Goal: Task Accomplishment & Management: Use online tool/utility

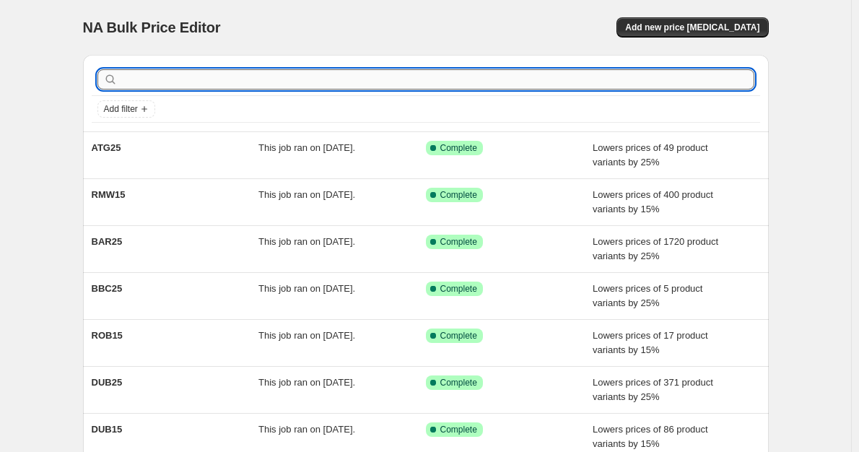
click at [167, 87] on input "text" at bounding box center [436, 79] width 633 height 20
type input "BAR15"
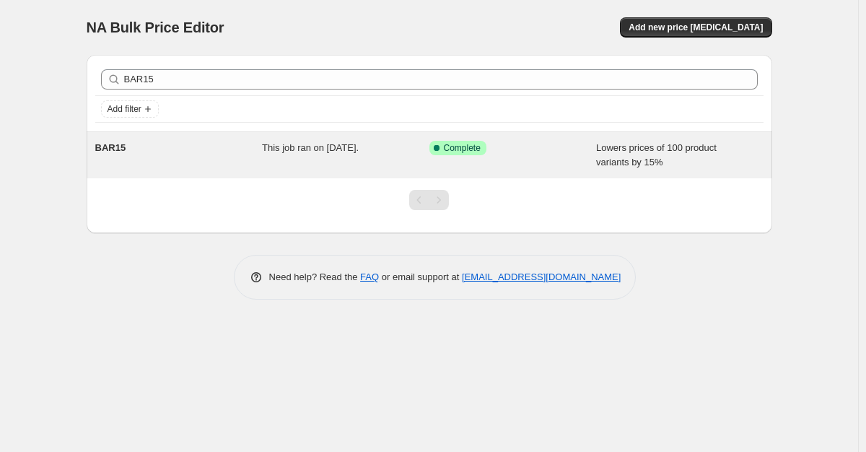
click at [209, 139] on div "BAR15 This job ran on [DATE]. Success Complete Complete Lowers prices of 100 pr…" at bounding box center [429, 155] width 685 height 46
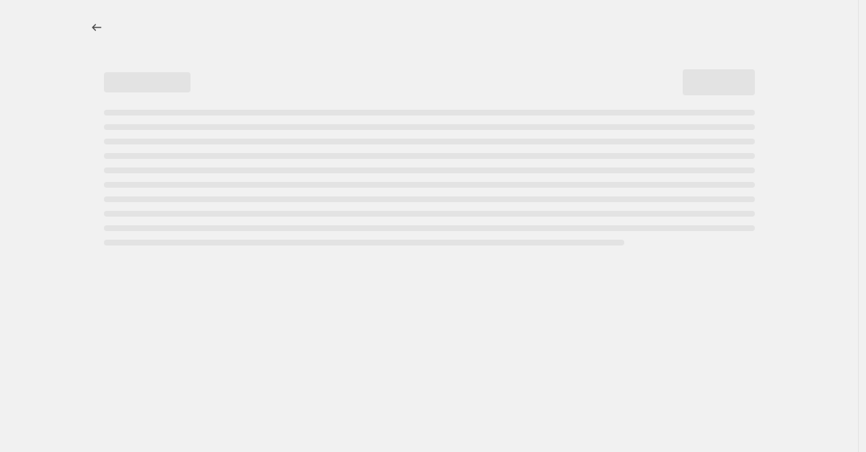
select select "percentage"
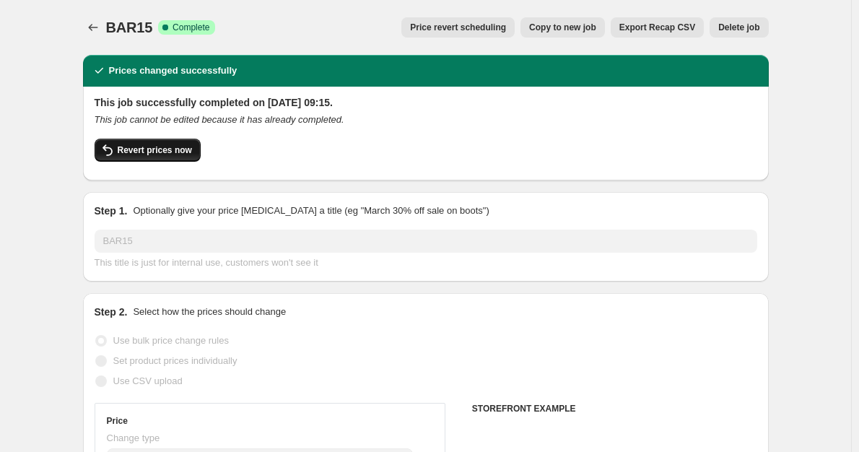
click at [164, 144] on button "Revert prices now" at bounding box center [148, 150] width 106 height 23
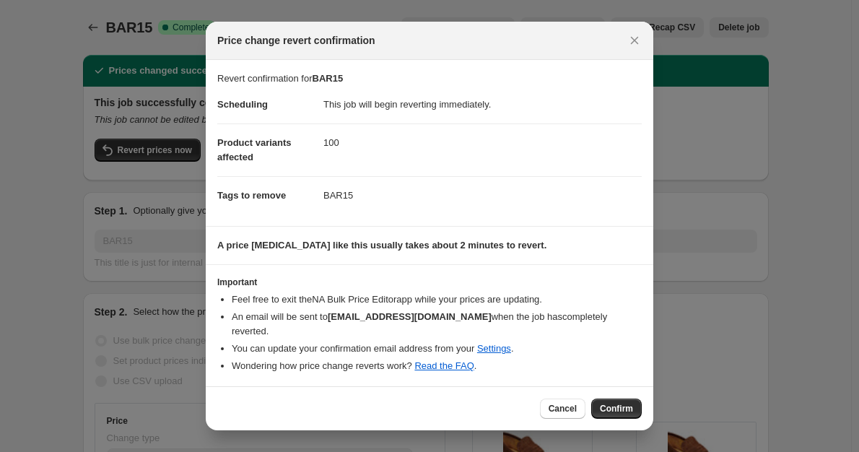
click at [643, 394] on div "Cancel Confirm" at bounding box center [429, 408] width 447 height 44
click at [631, 403] on span "Confirm" at bounding box center [616, 409] width 33 height 12
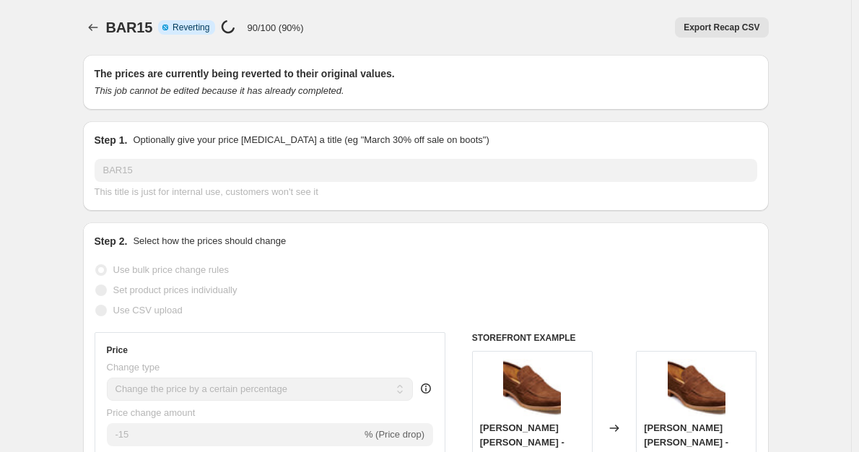
select select "percentage"
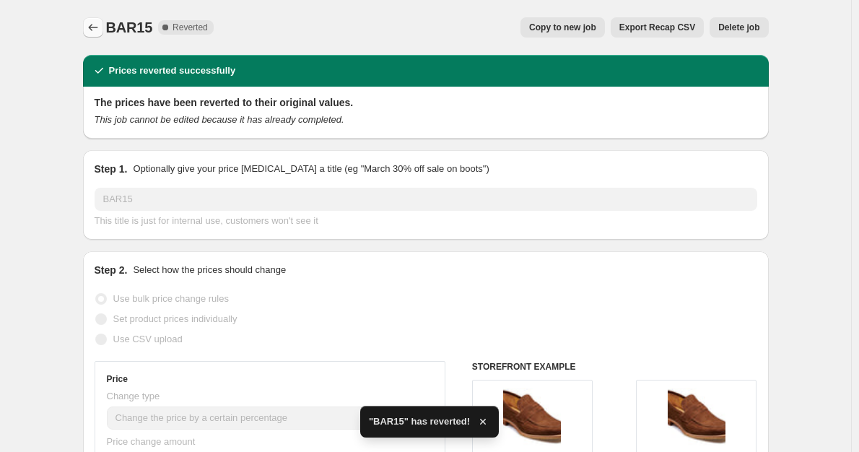
click at [90, 28] on icon "Price change jobs" at bounding box center [93, 27] width 14 height 14
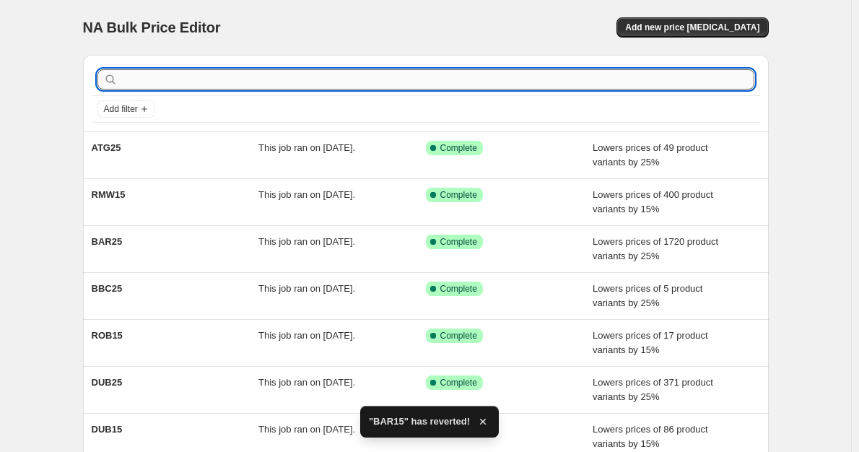
click at [176, 79] on input "text" at bounding box center [436, 79] width 633 height 20
type input "BAR25"
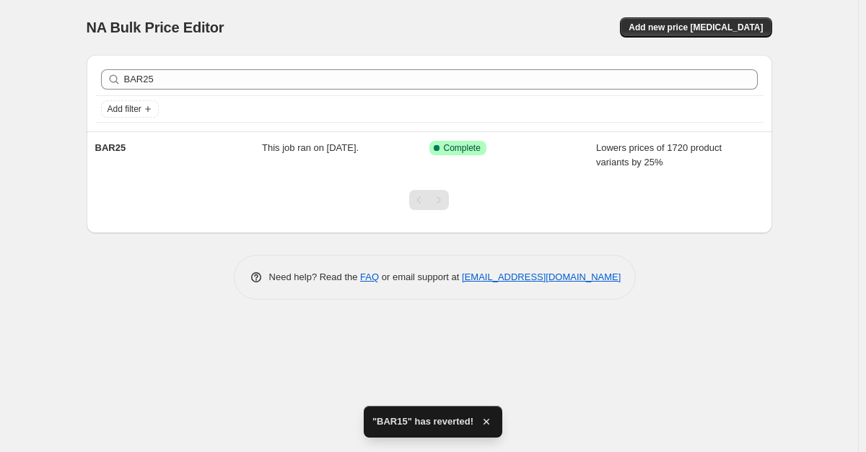
click at [228, 149] on div "BAR25" at bounding box center [178, 155] width 167 height 29
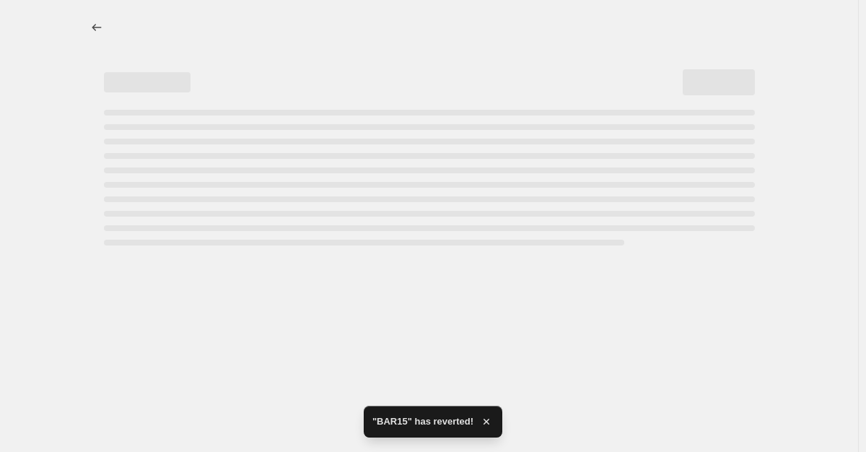
select select "percentage"
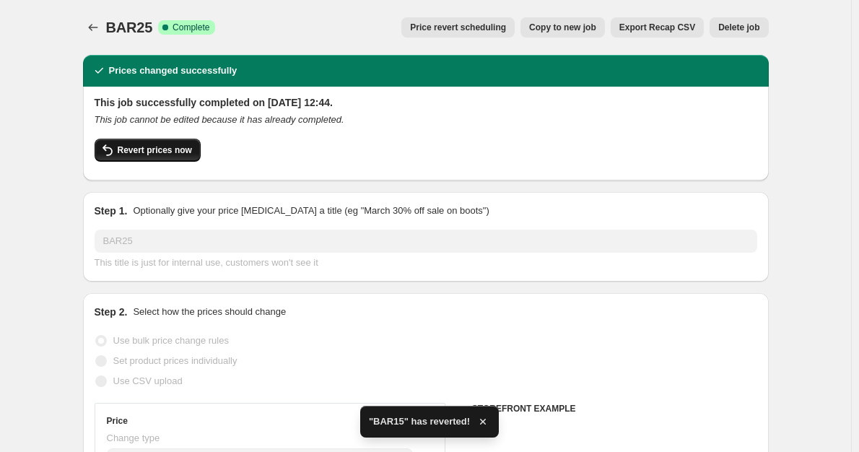
click at [175, 150] on span "Revert prices now" at bounding box center [155, 150] width 74 height 12
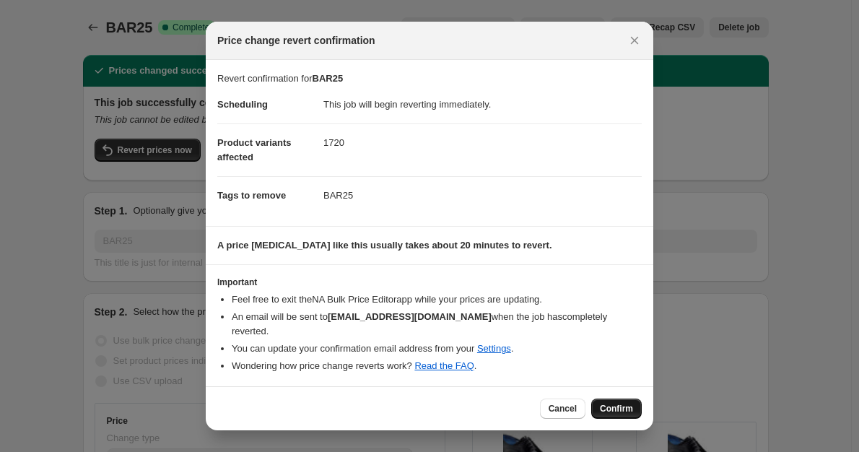
click at [618, 404] on span "Confirm" at bounding box center [616, 409] width 33 height 12
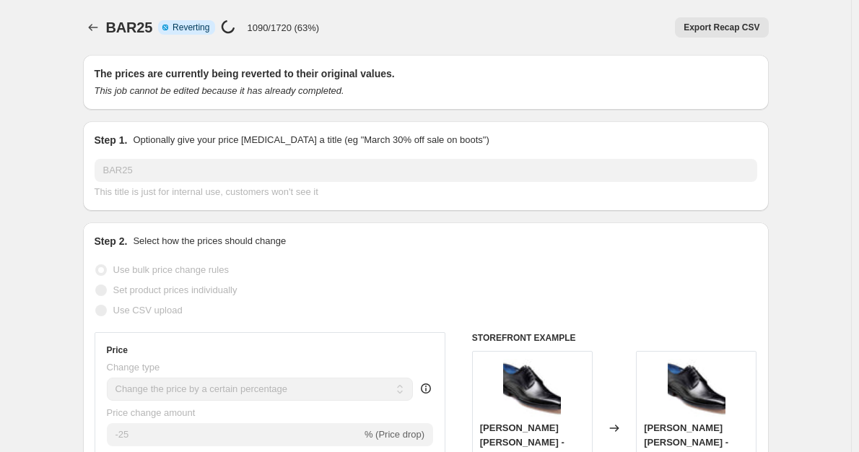
select select "percentage"
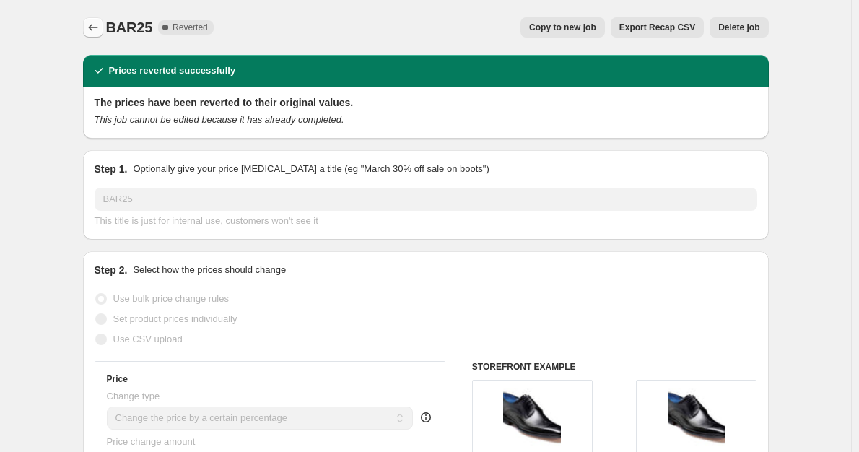
click at [89, 28] on icon "Price change jobs" at bounding box center [93, 27] width 14 height 14
